Goal: Book appointment/travel/reservation

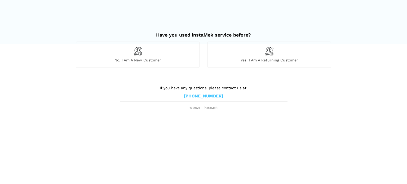
click at [147, 60] on span "No, I am a new customer" at bounding box center [137, 60] width 123 height 5
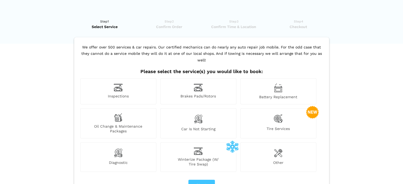
click at [122, 86] on div "Inspections" at bounding box center [118, 91] width 76 height 26
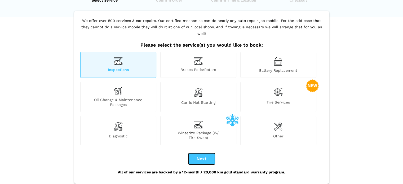
click at [196, 153] on button "Next" at bounding box center [201, 158] width 26 height 11
checkbox input "true"
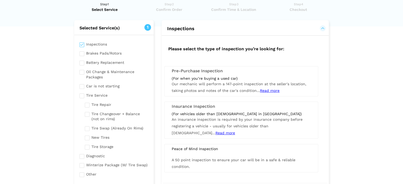
scroll to position [26, 0]
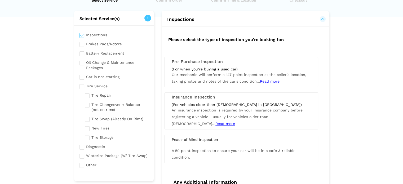
click at [269, 81] on span "Read more" at bounding box center [270, 81] width 20 height 4
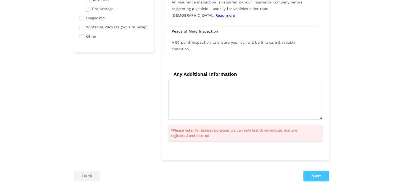
scroll to position [185, 0]
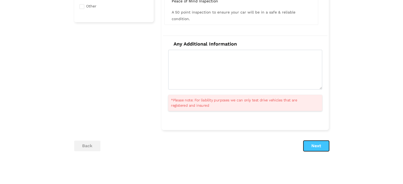
click at [310, 145] on button "Next" at bounding box center [316, 146] width 26 height 11
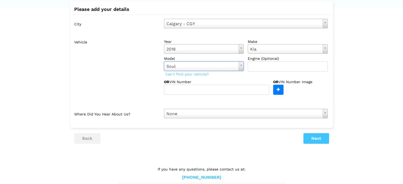
scroll to position [44, 0]
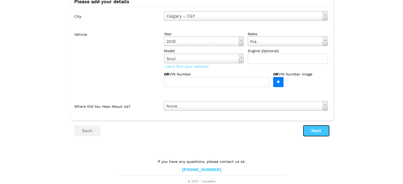
click at [306, 131] on button "Next" at bounding box center [316, 131] width 26 height 11
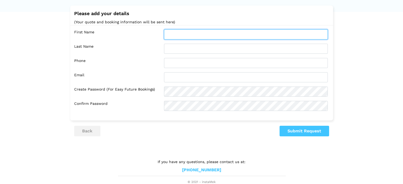
click at [186, 36] on input "text" at bounding box center [246, 34] width 164 height 10
type input "Ginger"
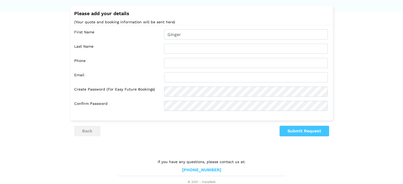
type input "[PERSON_NAME]"
type input "4039220262"
type input "[EMAIL_ADDRESS][DOMAIN_NAME]"
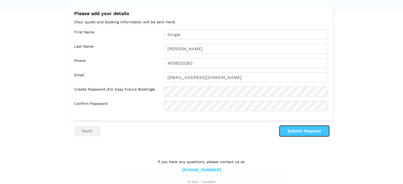
click at [313, 129] on button "Submit Request" at bounding box center [304, 131] width 50 height 11
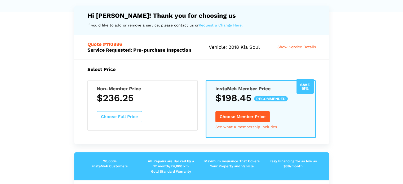
scroll to position [58, 0]
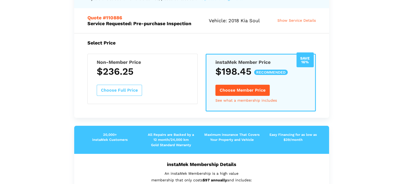
click at [248, 88] on button "Choose Member Price" at bounding box center [242, 90] width 54 height 11
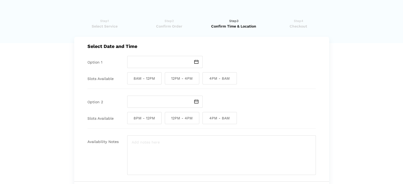
scroll to position [0, 0]
click at [199, 63] on span at bounding box center [196, 62] width 12 height 12
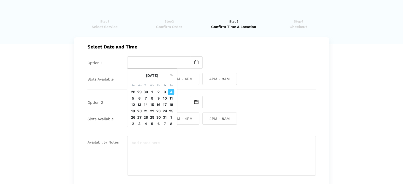
click at [173, 93] on td "4" at bounding box center [171, 92] width 6 height 6
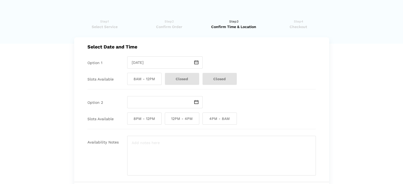
click at [196, 102] on img at bounding box center [196, 102] width 4 height 4
click at [253, 97] on div at bounding box center [221, 102] width 189 height 12
click at [194, 62] on span at bounding box center [196, 62] width 12 height 12
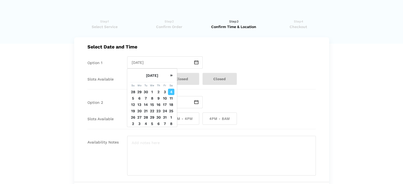
click at [132, 99] on td "5" at bounding box center [133, 98] width 6 height 6
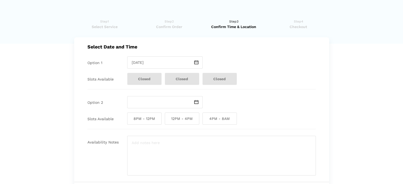
click at [195, 61] on img at bounding box center [196, 62] width 4 height 4
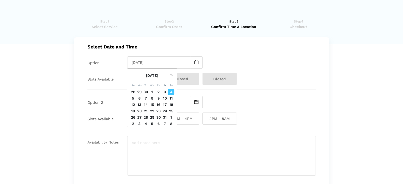
click at [140, 98] on td "6" at bounding box center [139, 98] width 6 height 6
type input "[DATE]"
